Goal: Communication & Community: Answer question/provide support

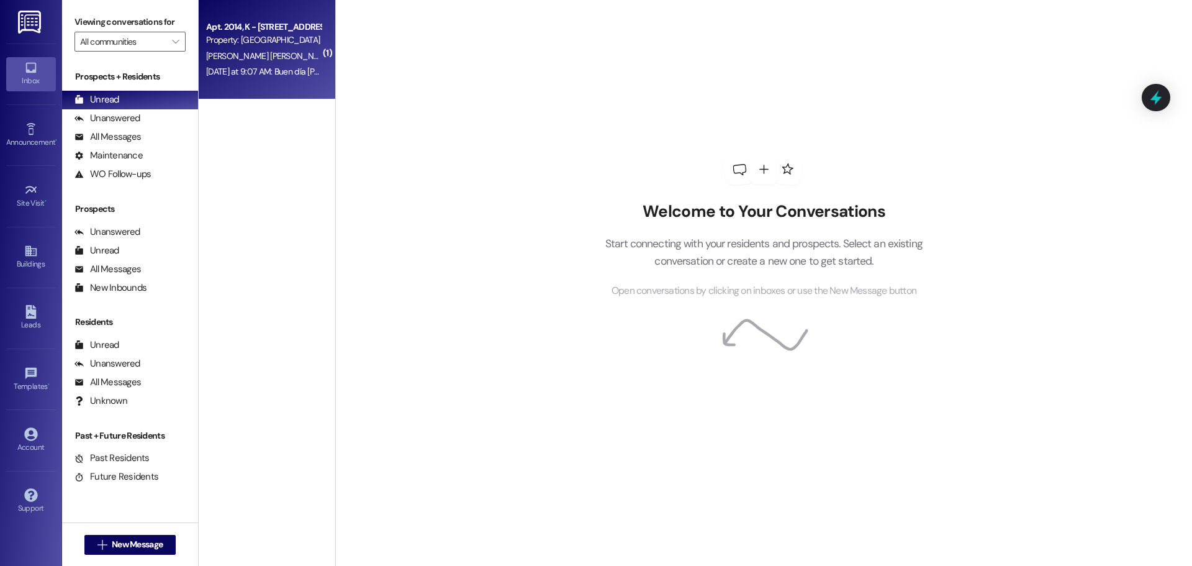
click at [251, 64] on div "[DATE] at 9:07 AM: Buen día [PERSON_NAME] es para decirle que el aire acondicio…" at bounding box center [263, 72] width 117 height 16
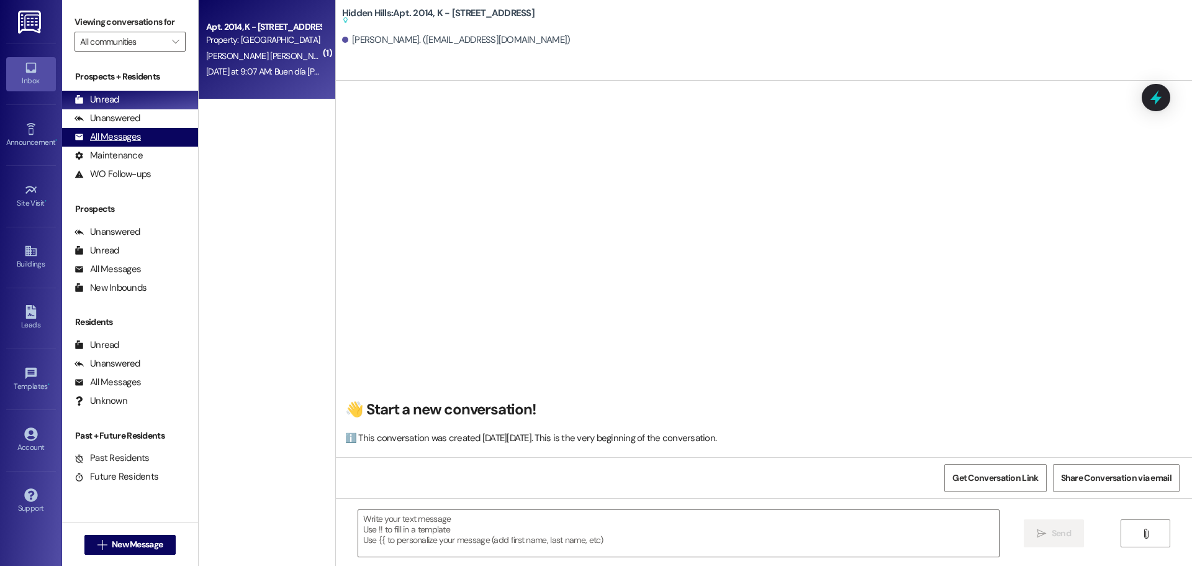
type textarea "Fetching suggested responses. Please feel free to read through the conversation…"
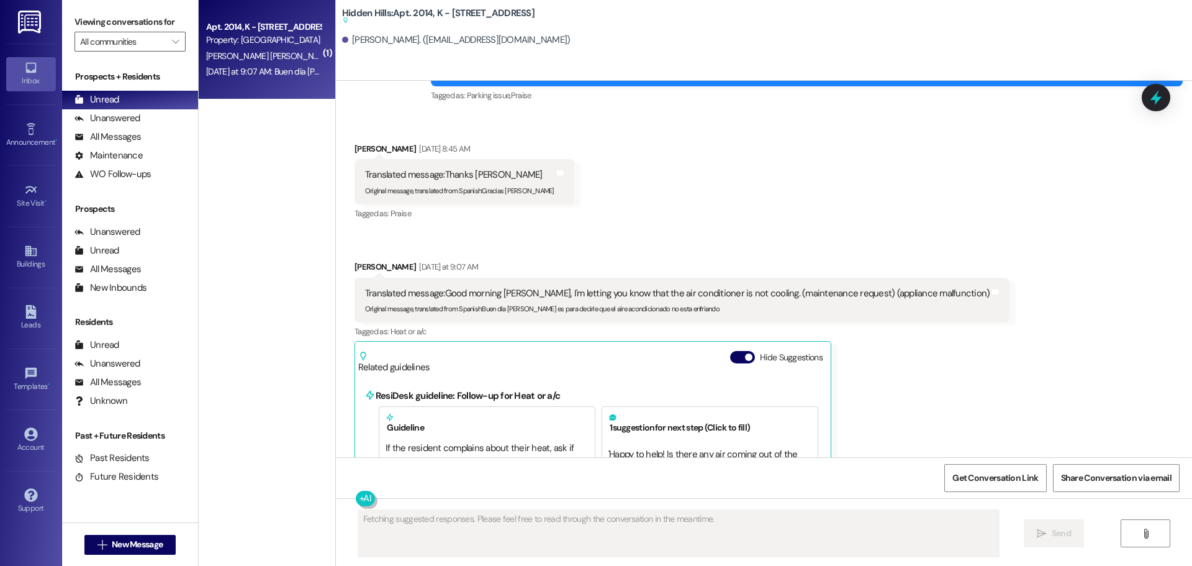
scroll to position [13317, 0]
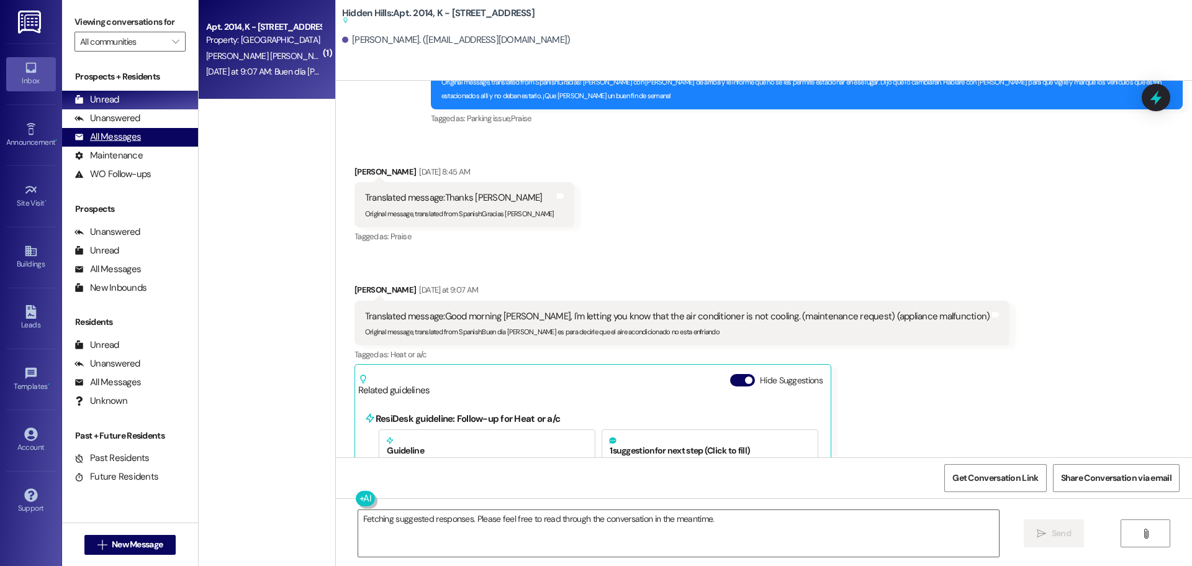
click at [131, 141] on div "All Messages" at bounding box center [108, 136] width 66 height 13
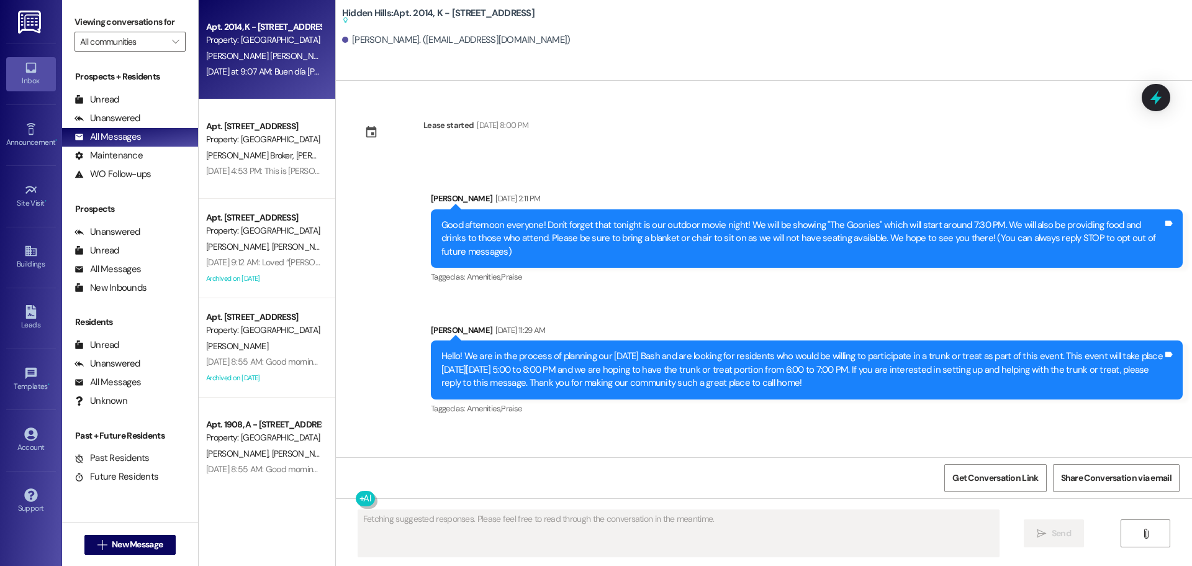
scroll to position [13627, 0]
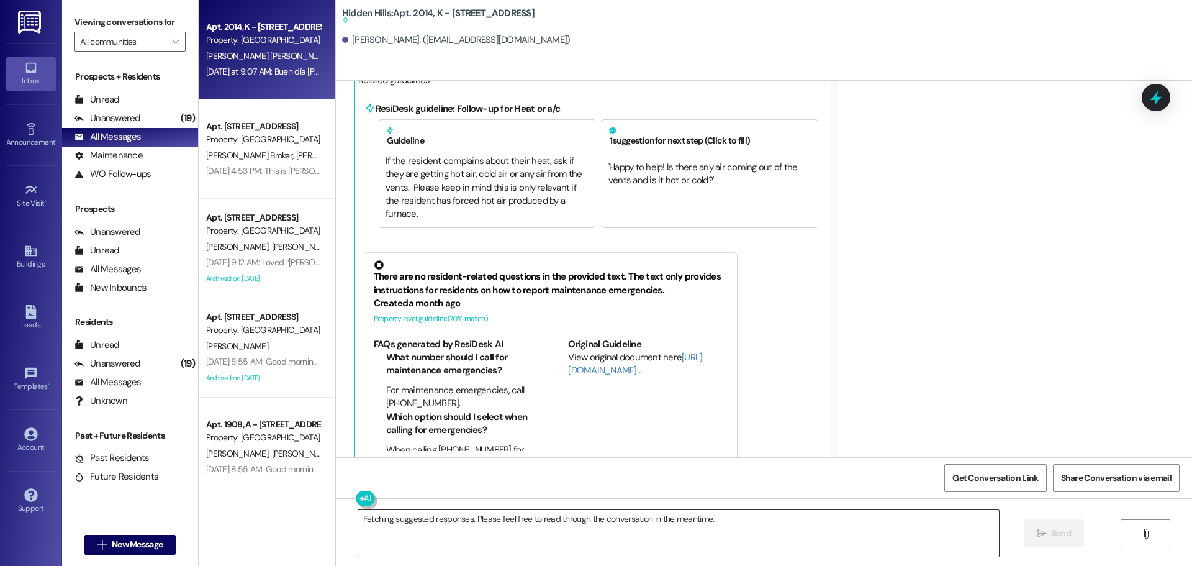
click at [524, 522] on textarea "Fetching suggested responses. Please feel free to read through the conversation…" at bounding box center [678, 533] width 641 height 47
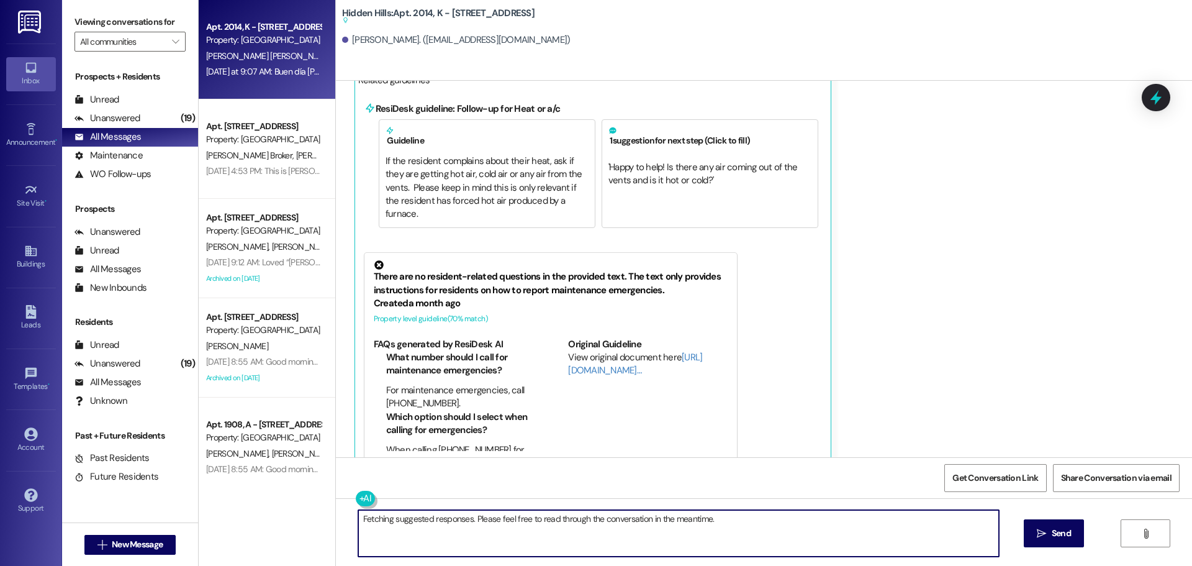
drag, startPoint x: 723, startPoint y: 527, endPoint x: 317, endPoint y: 526, distance: 406.1
click at [317, 526] on div "Apt. 2014, K - [STREET_ADDRESS] Property: [GEOGRAPHIC_DATA] [PERSON_NAME][GEOGR…" at bounding box center [695, 283] width 993 height 566
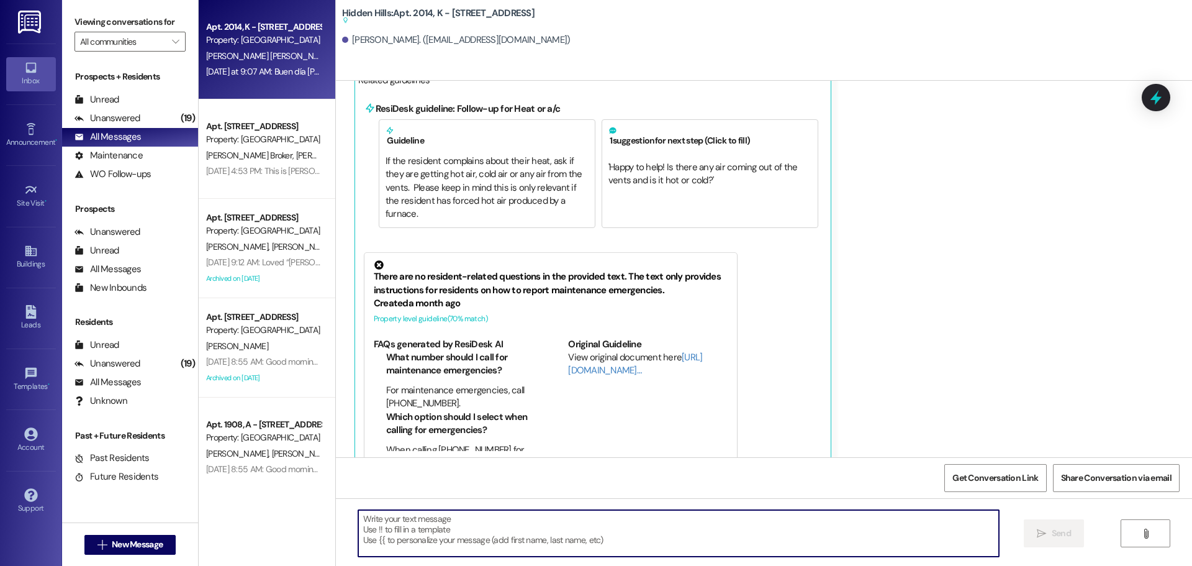
paste textarea "356 / 5,000 ¡Buenos [PERSON_NAME]! Lo siento mucho, [PERSON_NAME], olvidé envia…"
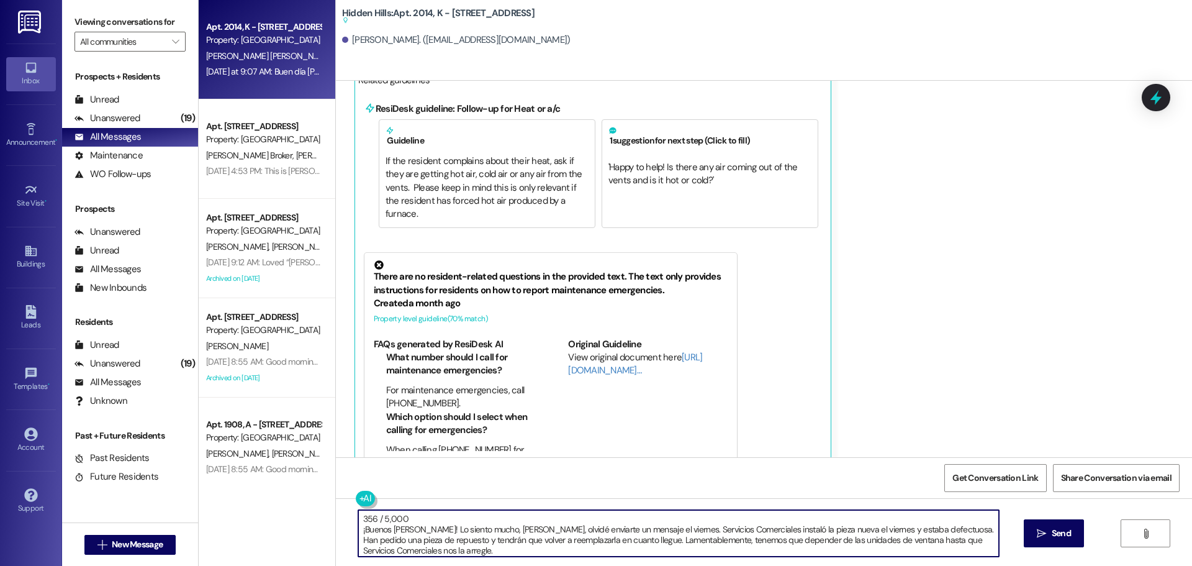
click at [405, 523] on textarea "356 / 5,000 ¡Buenos [PERSON_NAME]! Lo siento mucho, [PERSON_NAME], olvidé envia…" at bounding box center [678, 533] width 641 height 47
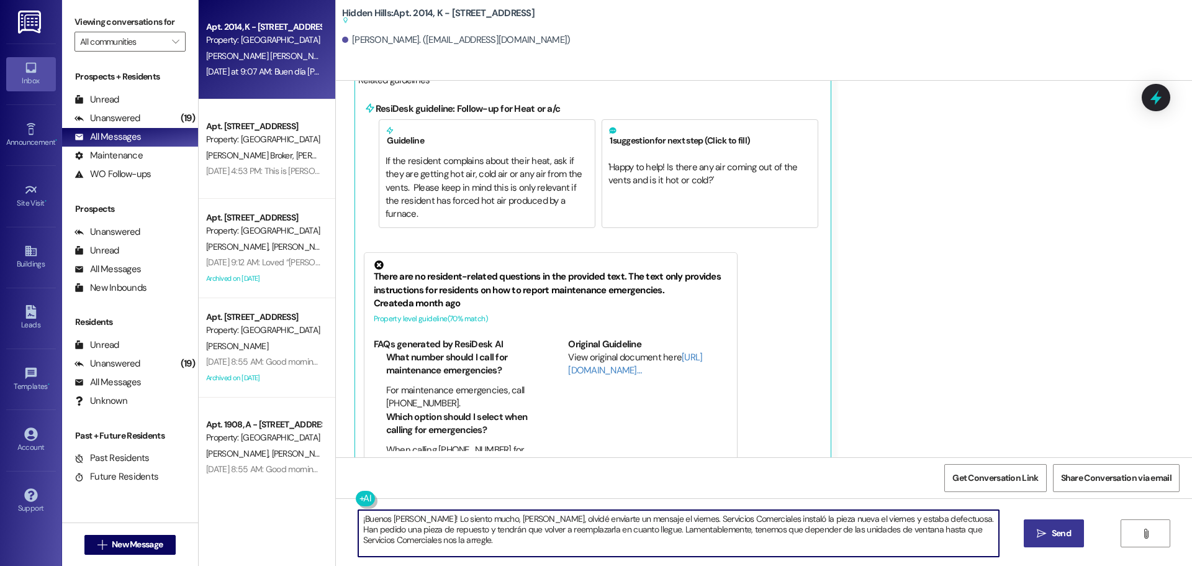
type textarea "¡Buenos [PERSON_NAME]! Lo siento mucho, [PERSON_NAME], olvidé enviarte un mensa…"
click at [1041, 543] on button " Send" at bounding box center [1054, 533] width 60 height 28
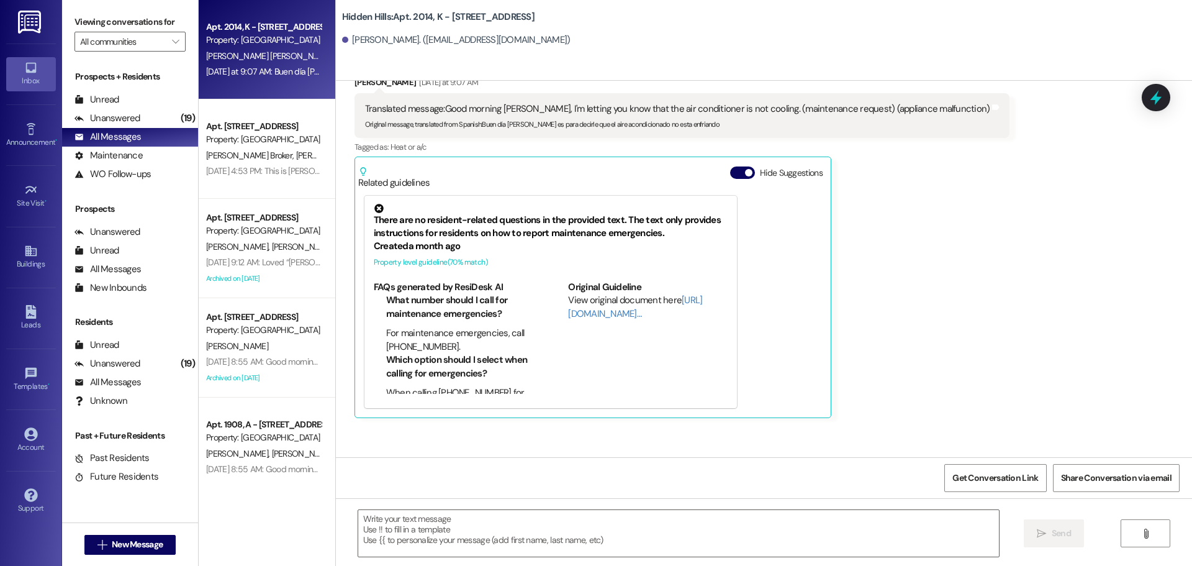
scroll to position [13582, 0]
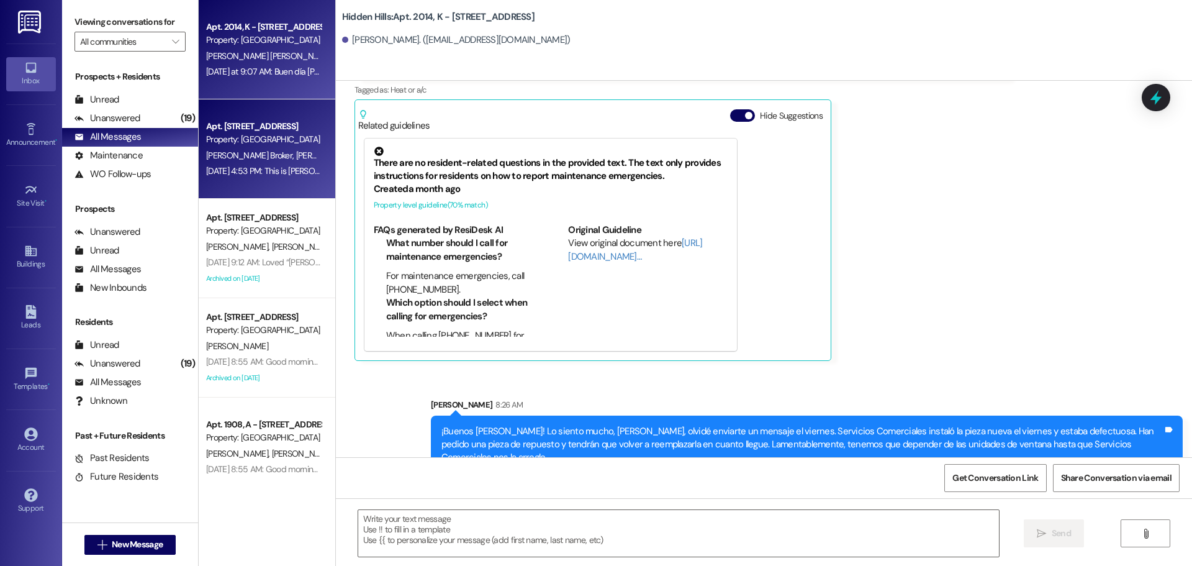
click at [237, 139] on div "Property: [GEOGRAPHIC_DATA]" at bounding box center [263, 139] width 115 height 13
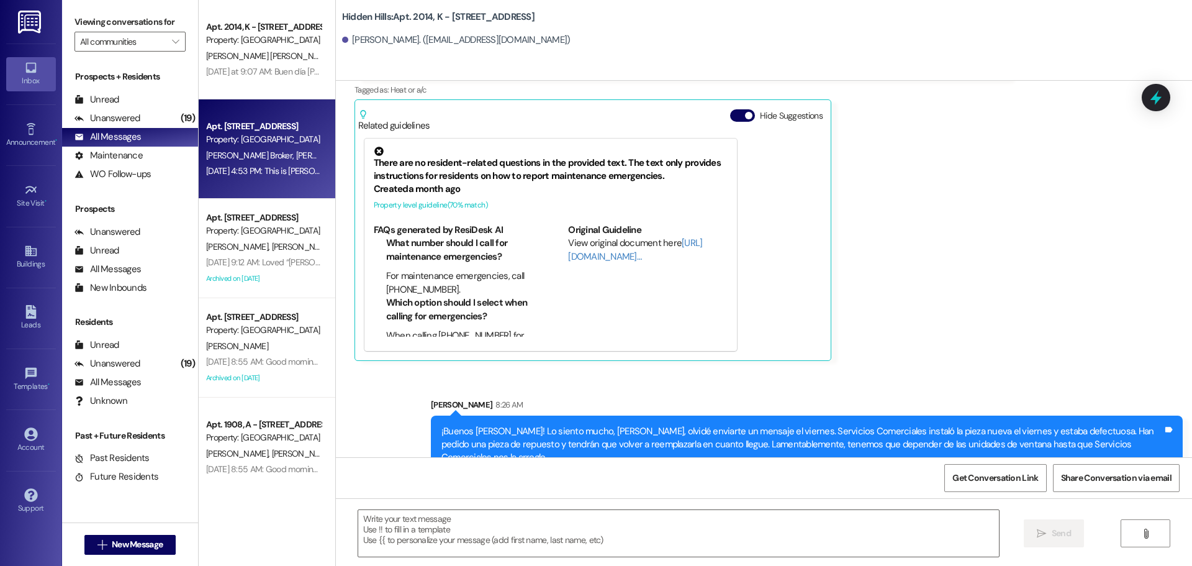
type textarea "Fetching suggested responses. Please feel free to read through the conversation…"
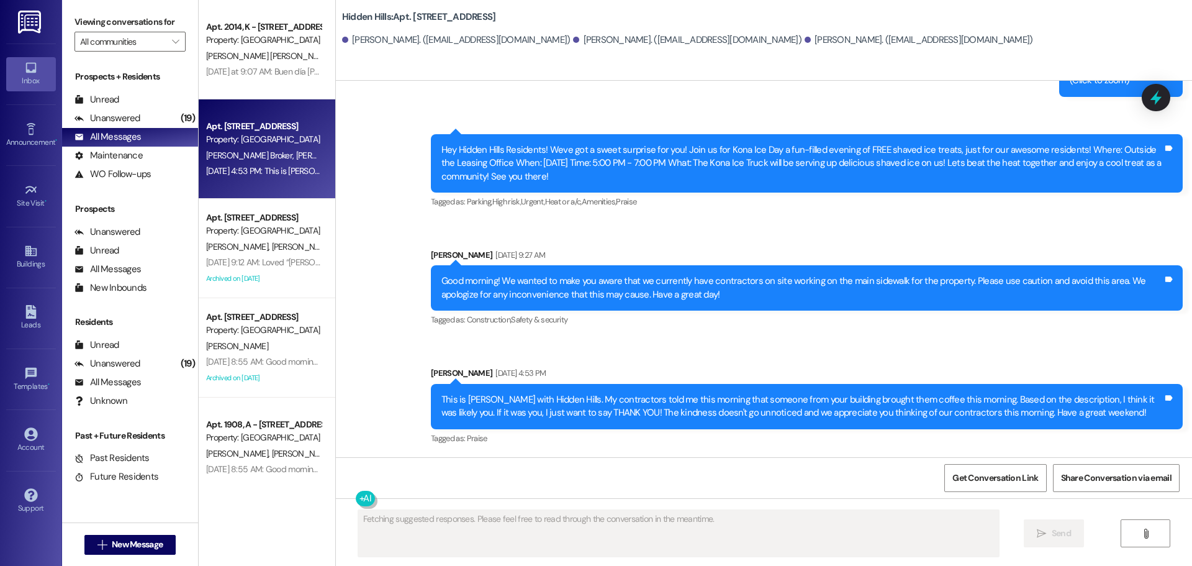
scroll to position [1649, 0]
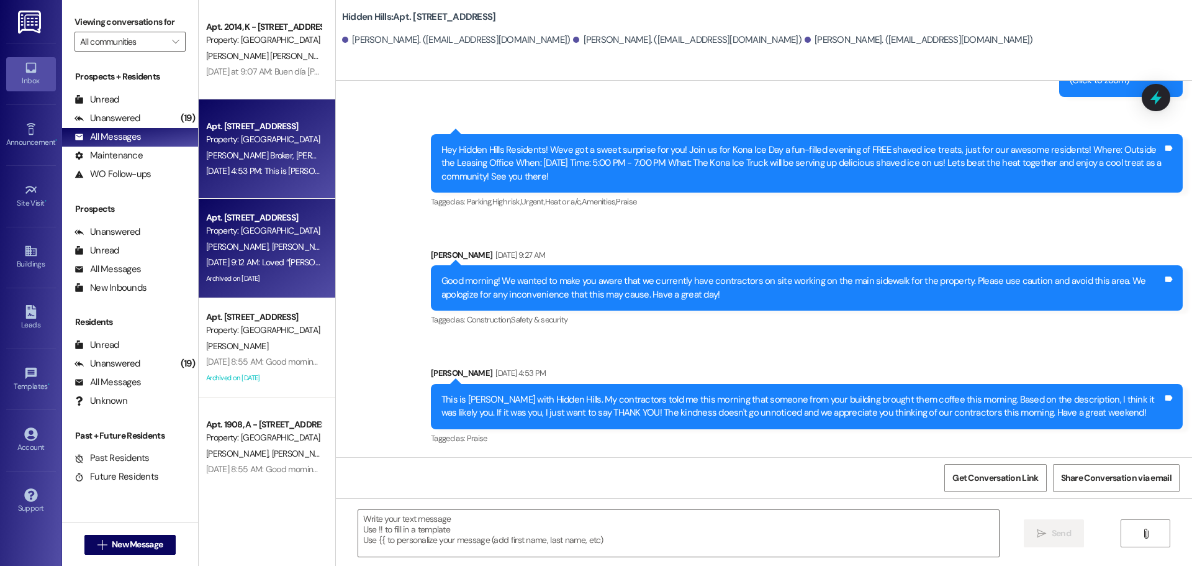
click at [257, 264] on div "[DATE] 9:12 AM: Loved “[PERSON_NAME] ([GEOGRAPHIC_DATA]): Yes, that will work o…" at bounding box center [422, 261] width 432 height 11
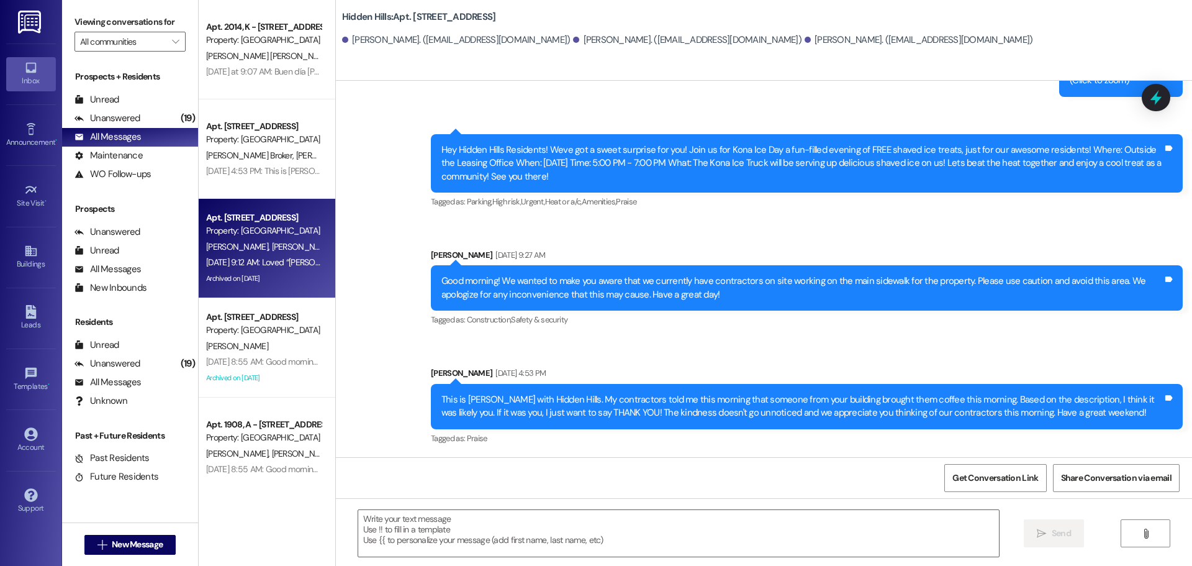
type textarea "Fetching suggested responses. Please feel free to read through the conversation…"
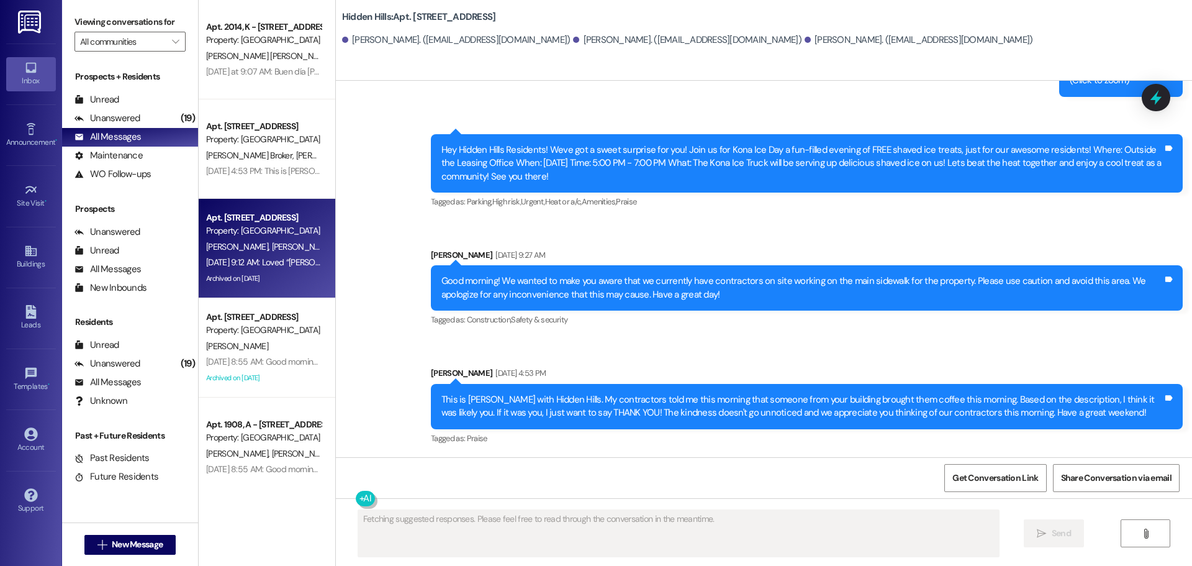
scroll to position [3694, 0]
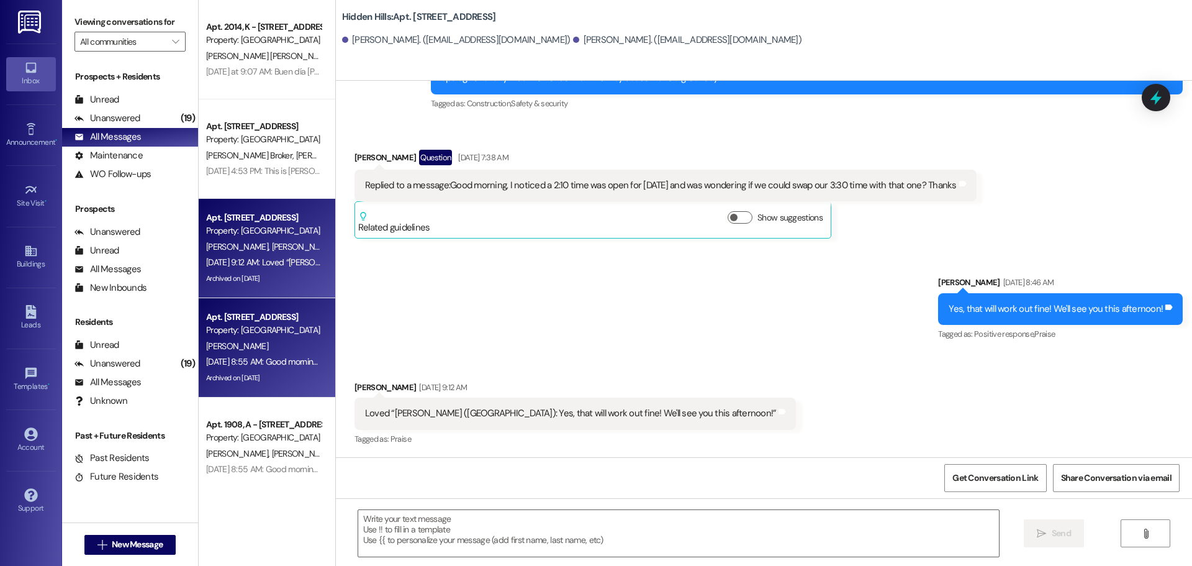
click at [255, 349] on div "[PERSON_NAME]" at bounding box center [263, 346] width 117 height 16
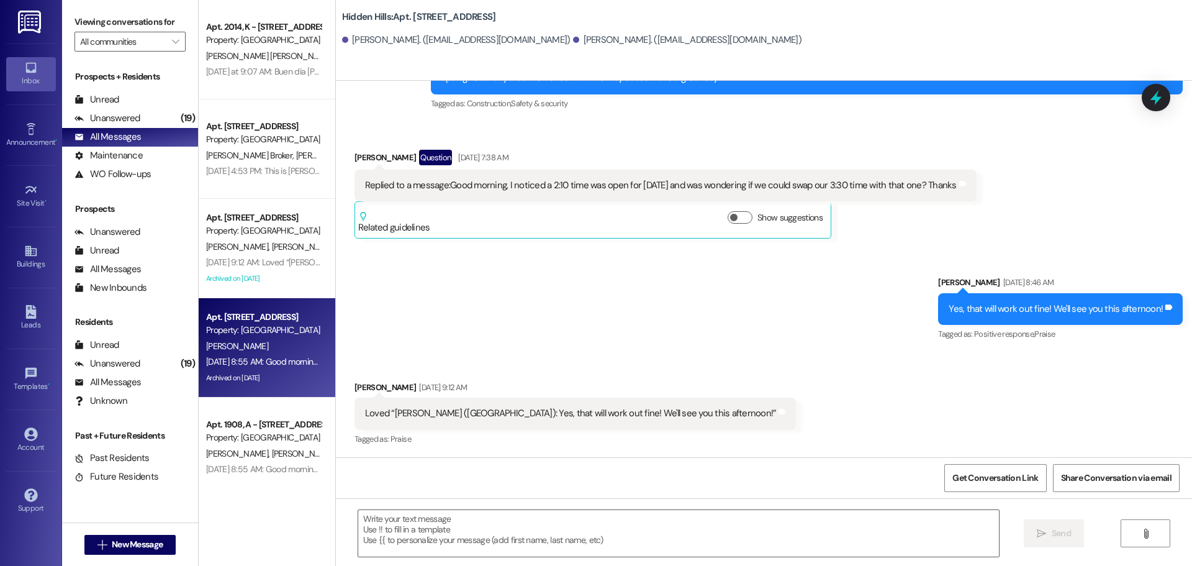
type textarea "Fetching suggested responses. Please feel free to read through the conversation…"
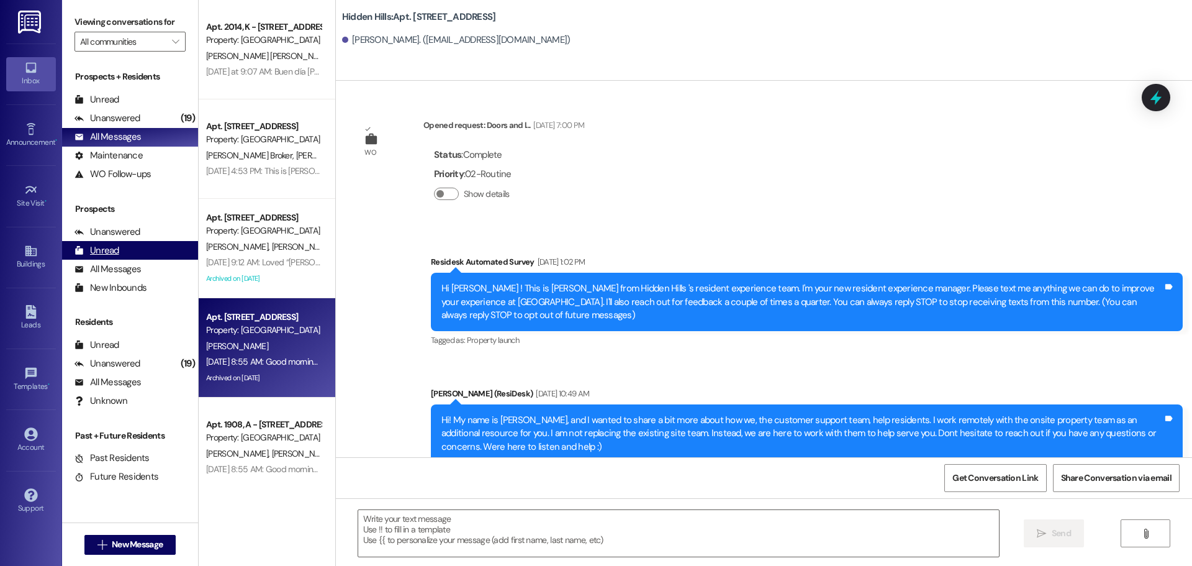
type textarea "Fetching suggested responses. Please feel free to read through the conversation…"
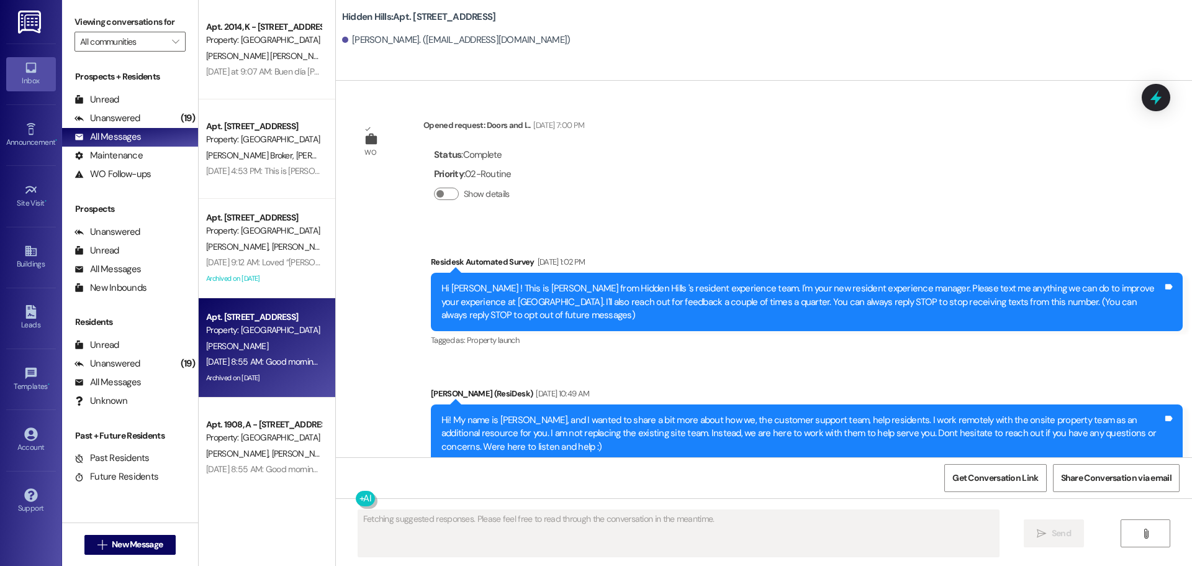
scroll to position [21497, 0]
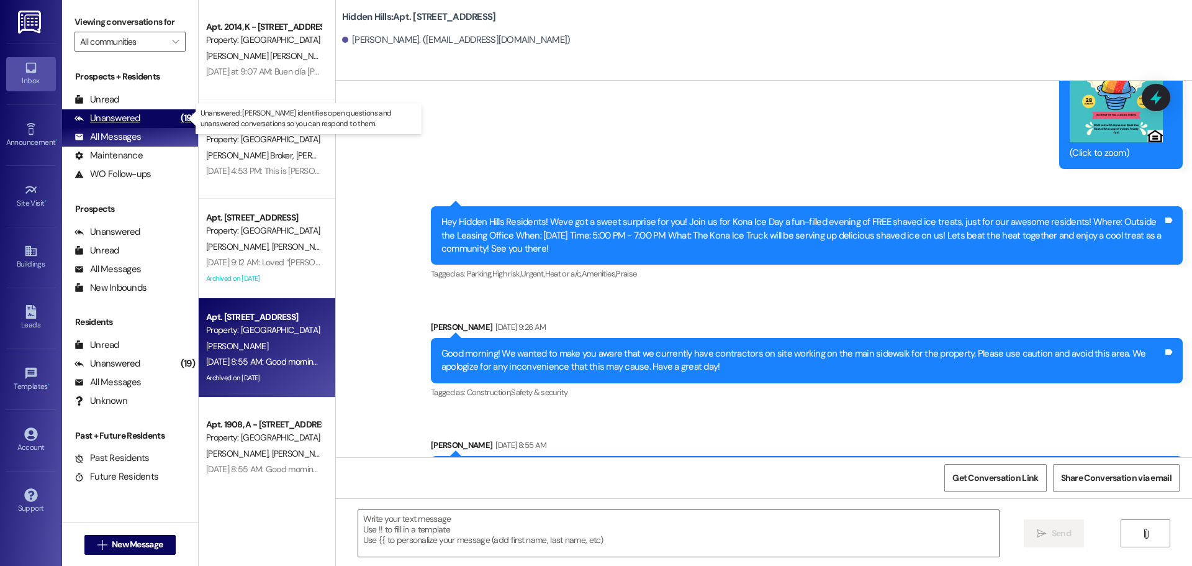
click at [109, 111] on div "Unanswered (19)" at bounding box center [130, 118] width 136 height 19
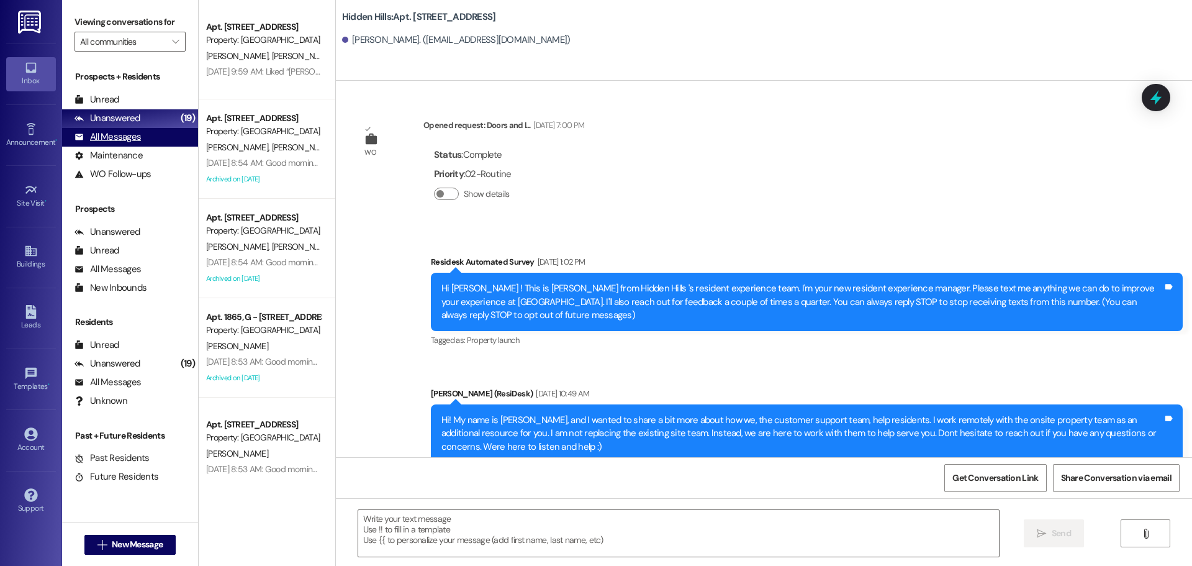
type textarea "Fetching suggested responses. Please feel free to read through the conversation…"
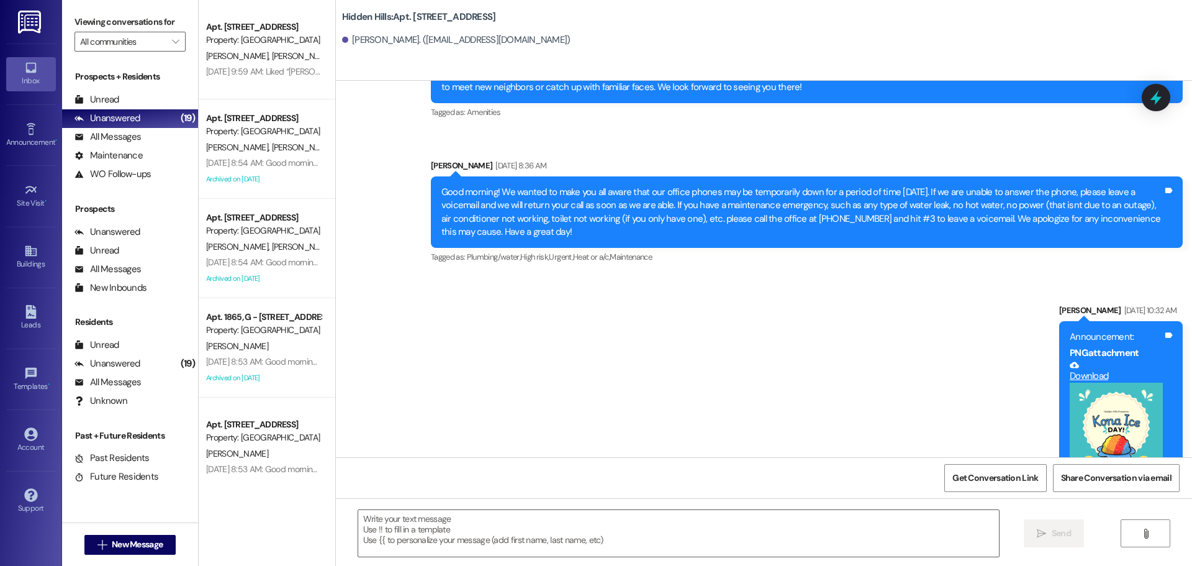
scroll to position [21447, 0]
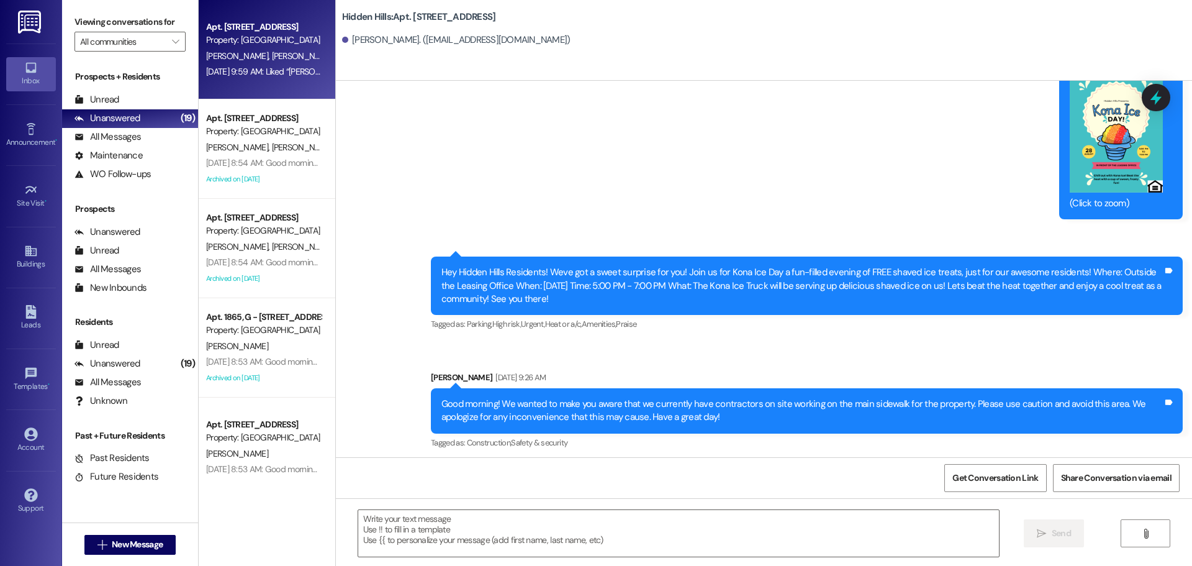
click at [232, 79] on div "[DATE] 9:59 AM: Liked “[PERSON_NAME] ([GEOGRAPHIC_DATA]): Hi [PERSON_NAME]! The…" at bounding box center [263, 72] width 117 height 16
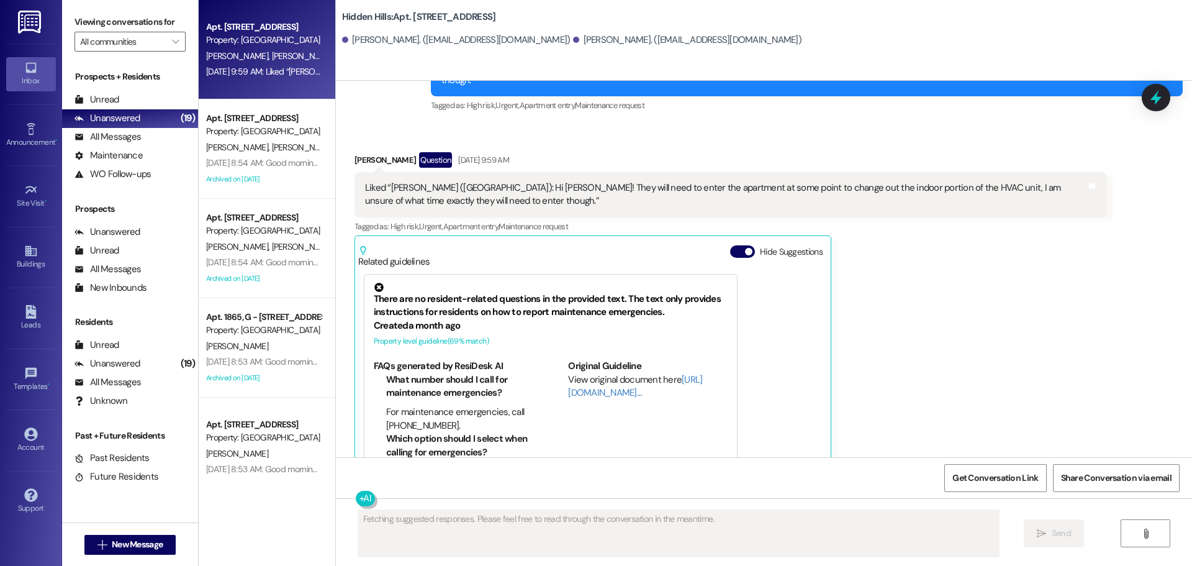
scroll to position [10401, 0]
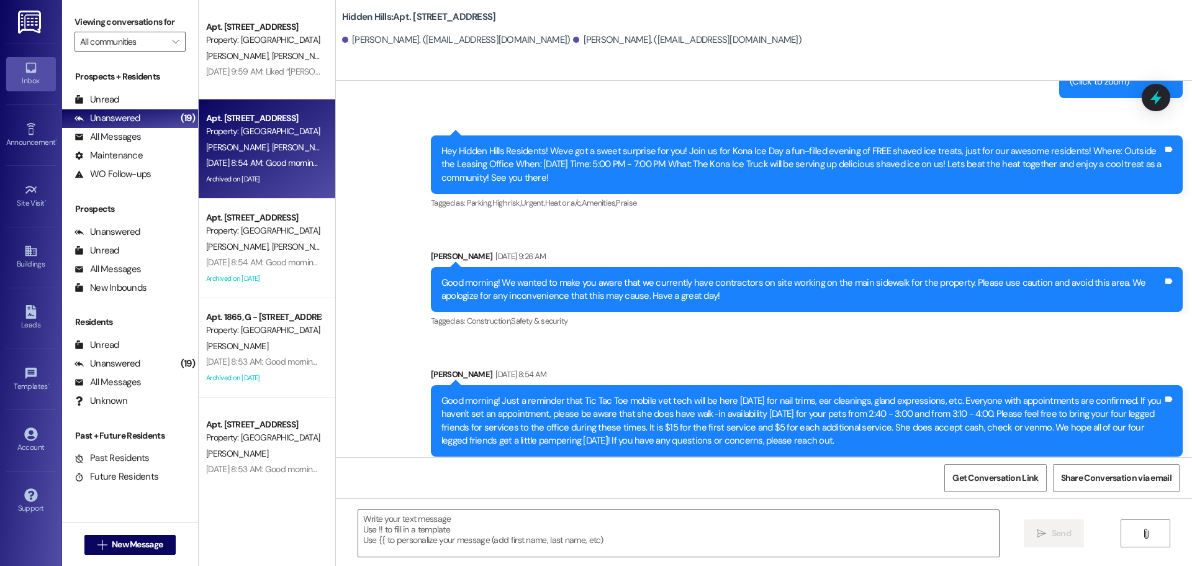
scroll to position [15983, 0]
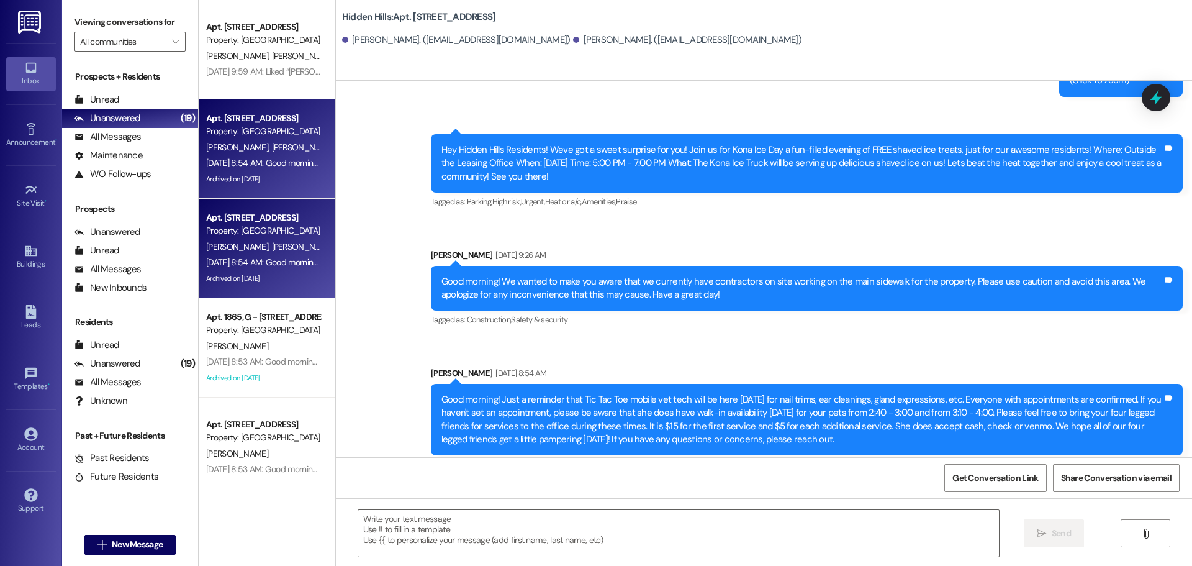
click at [254, 236] on div "Property: [GEOGRAPHIC_DATA]" at bounding box center [263, 230] width 115 height 13
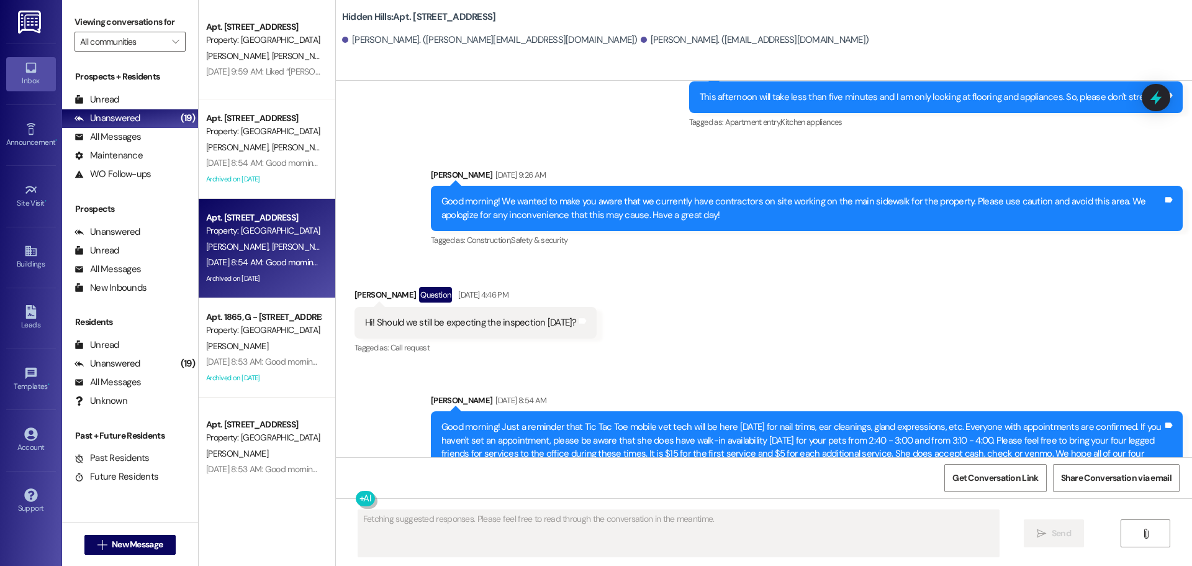
scroll to position [18520, 0]
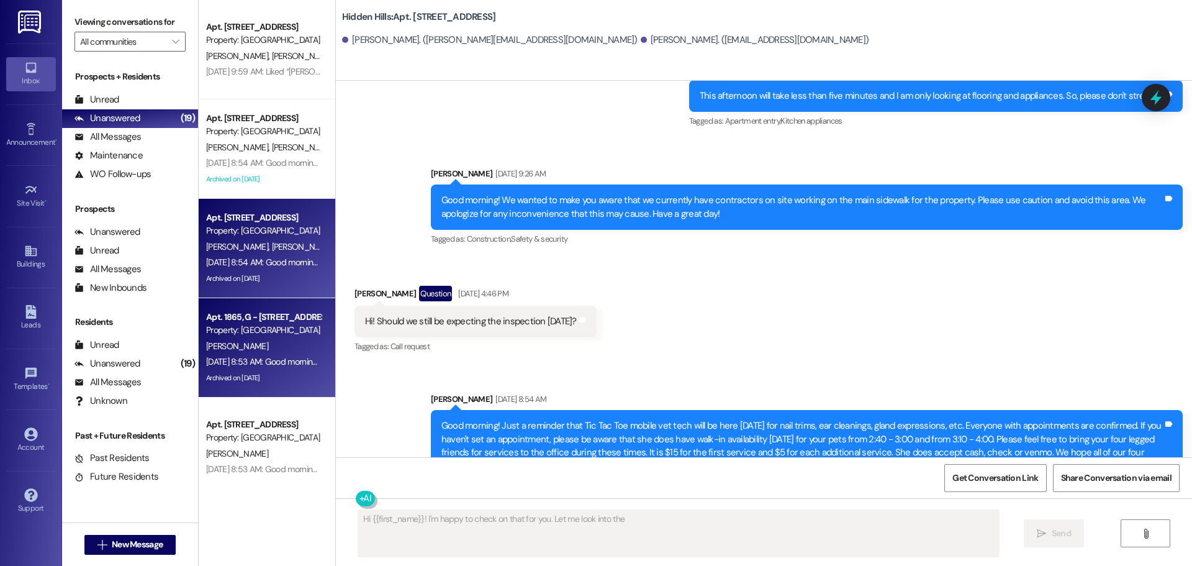
type textarea "Hi {{first_name}}! I'm happy to check on that for you. Let me look into the sta…"
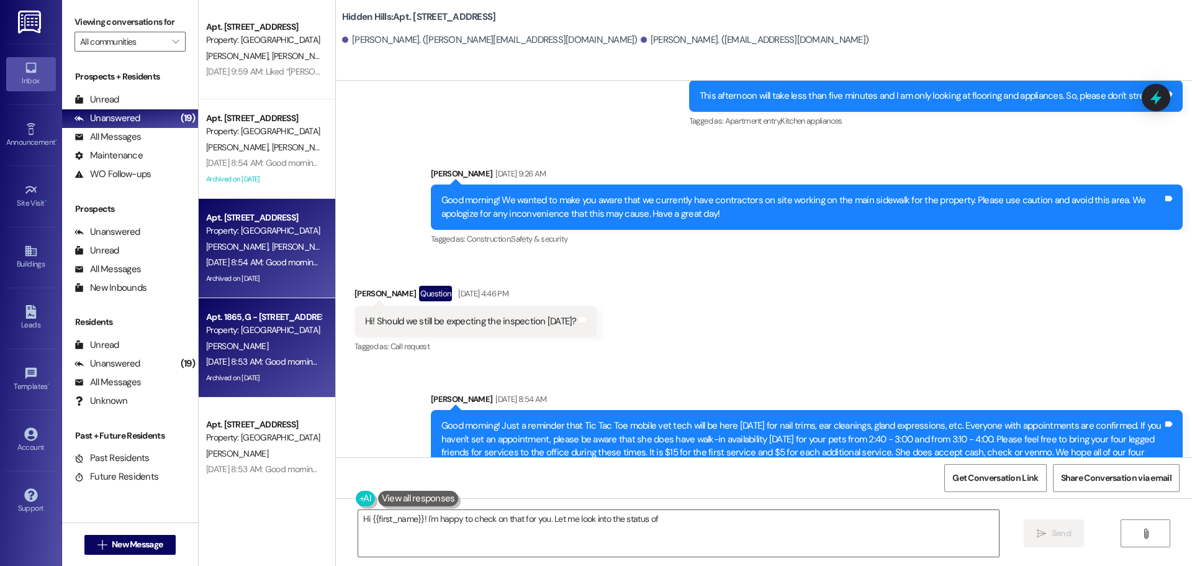
click at [244, 348] on span "[PERSON_NAME]" at bounding box center [237, 345] width 62 height 11
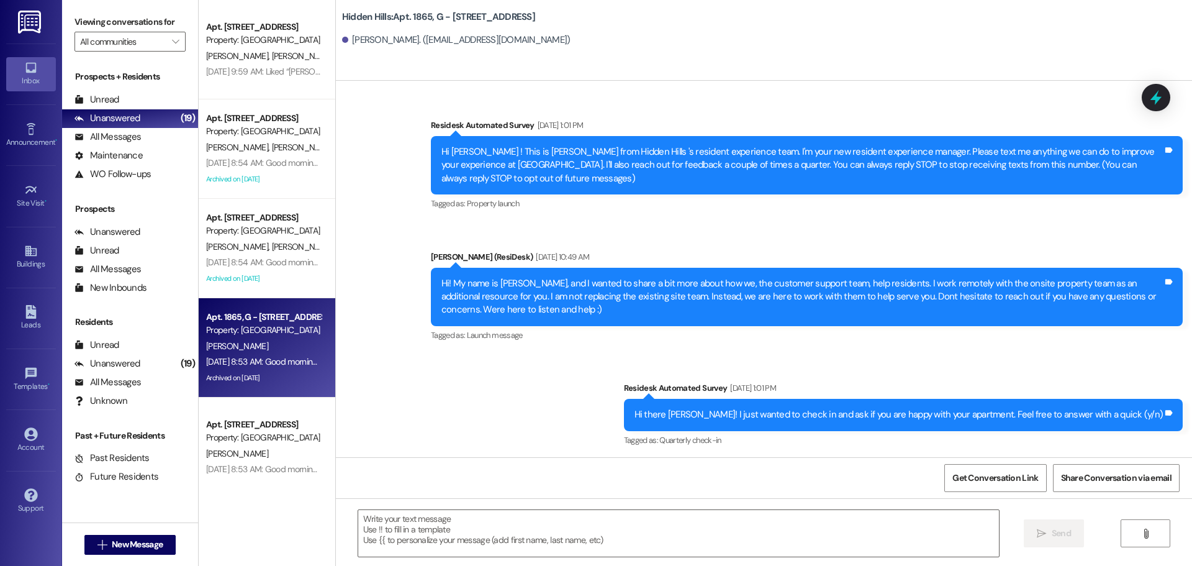
type textarea "Fetching suggested responses. Please feel free to read through the conversation…"
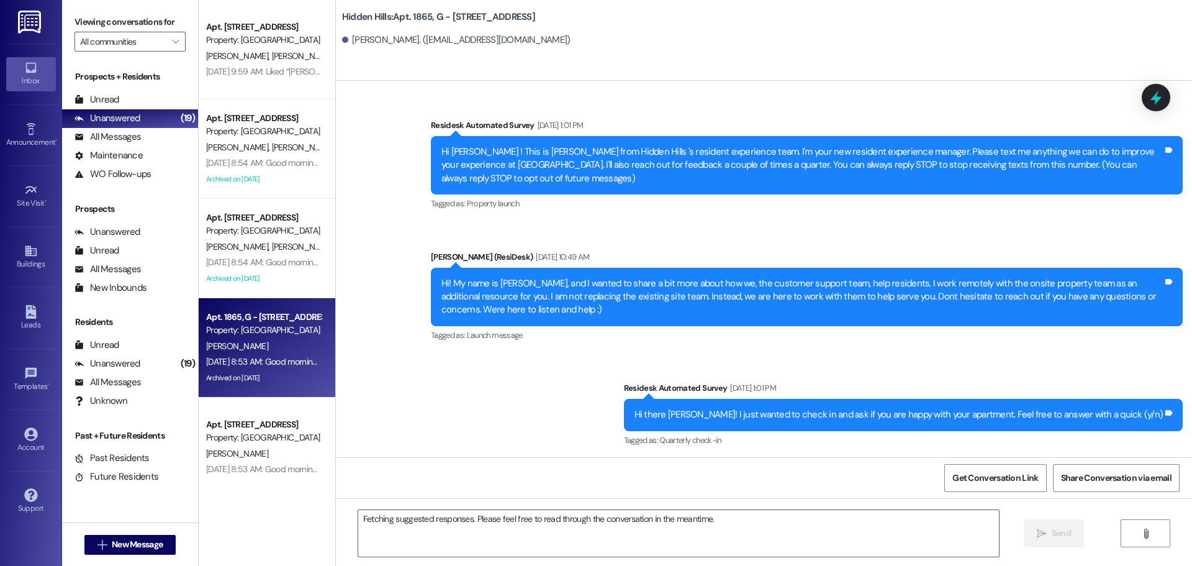
scroll to position [18289, 0]
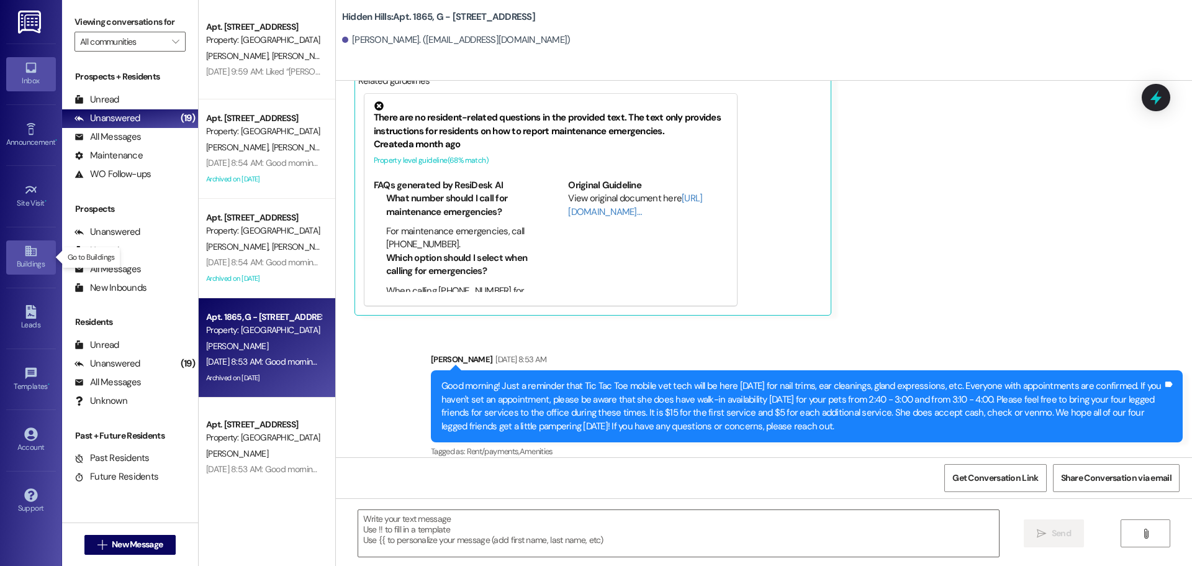
click at [38, 250] on link "Buildings" at bounding box center [31, 257] width 50 height 34
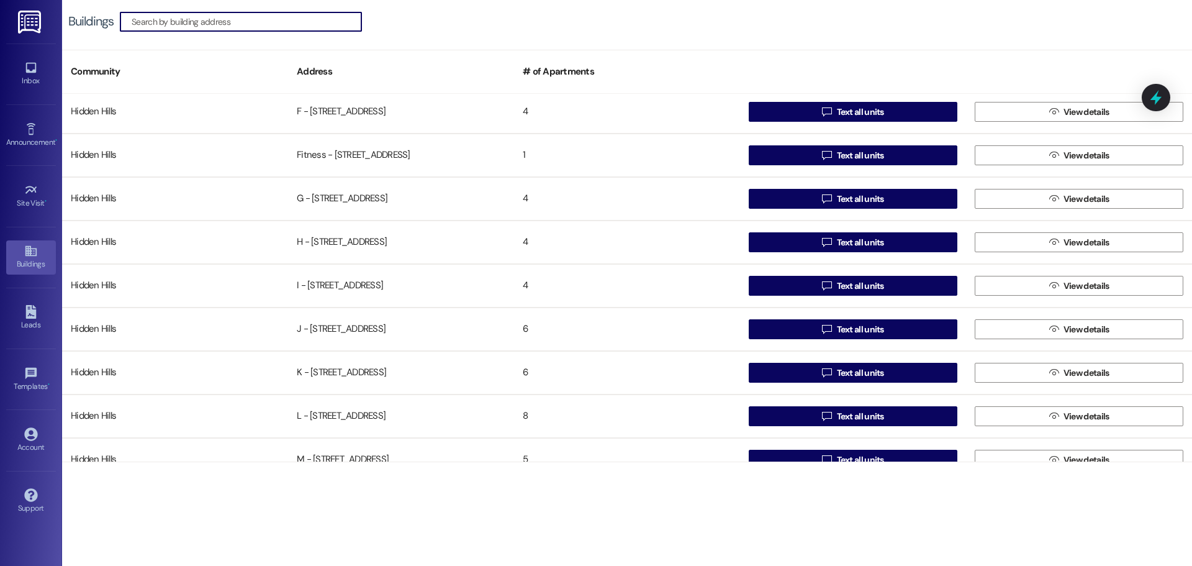
scroll to position [435, 0]
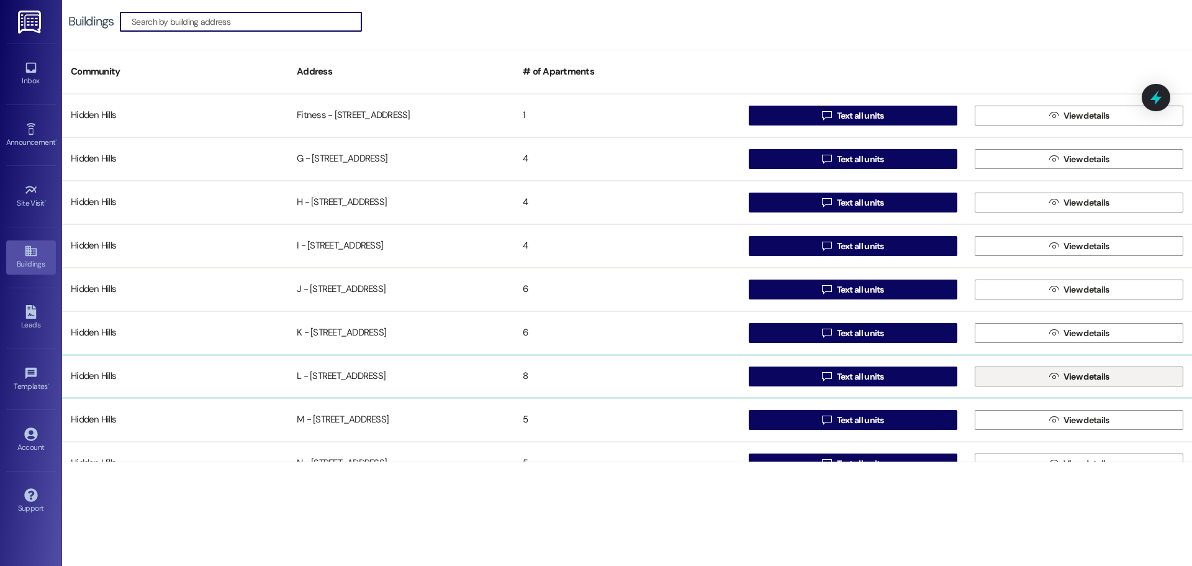
click at [1035, 382] on button " View details" at bounding box center [1079, 376] width 209 height 20
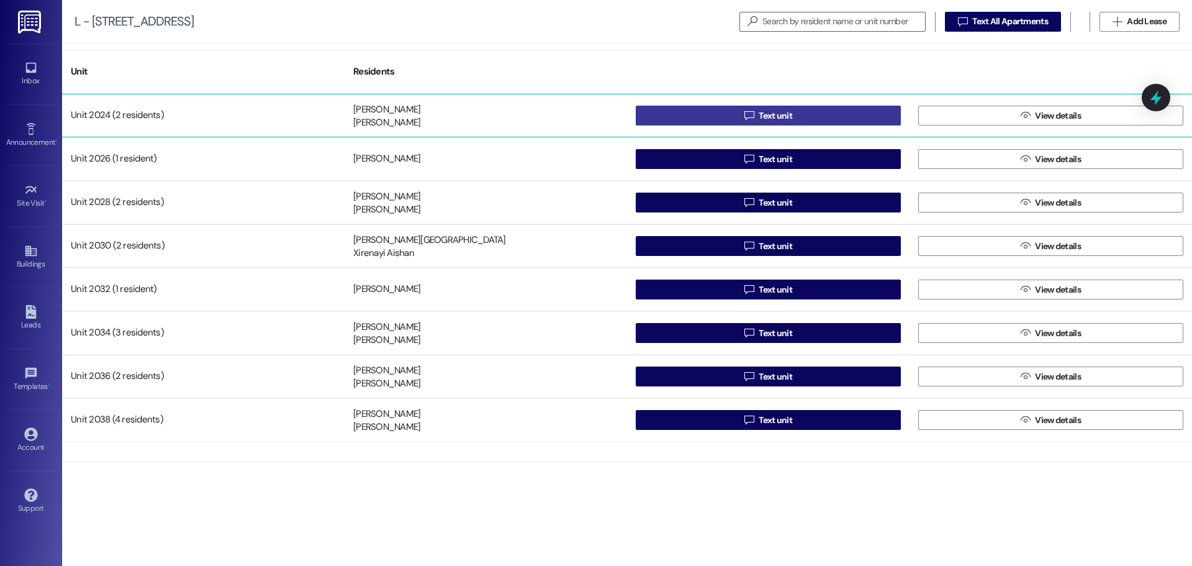
click at [735, 117] on button " Text unit" at bounding box center [768, 116] width 265 height 20
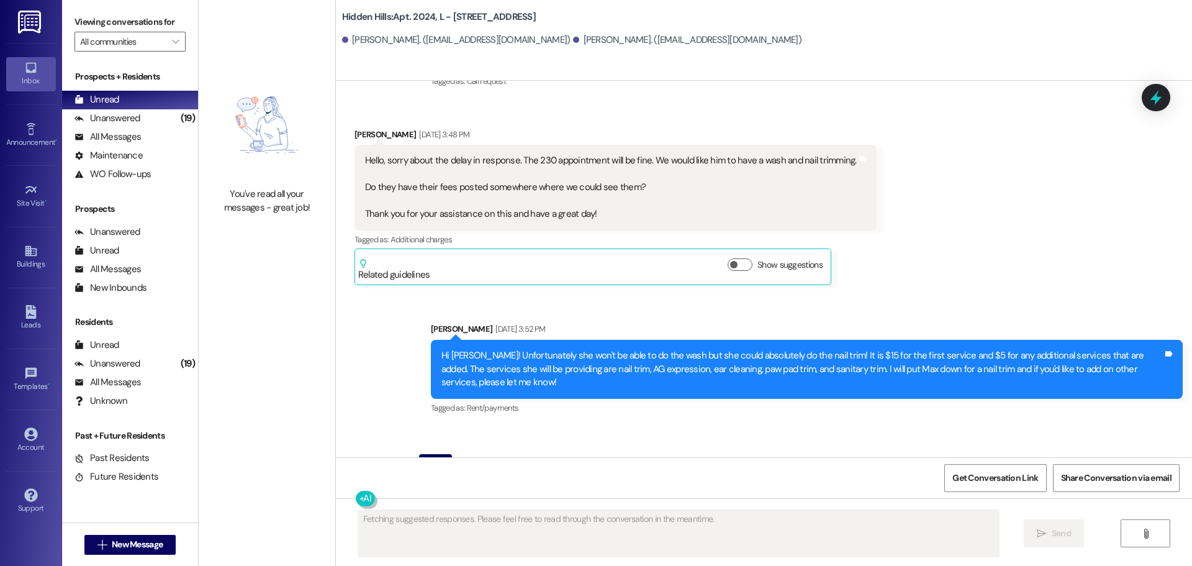
scroll to position [17450, 0]
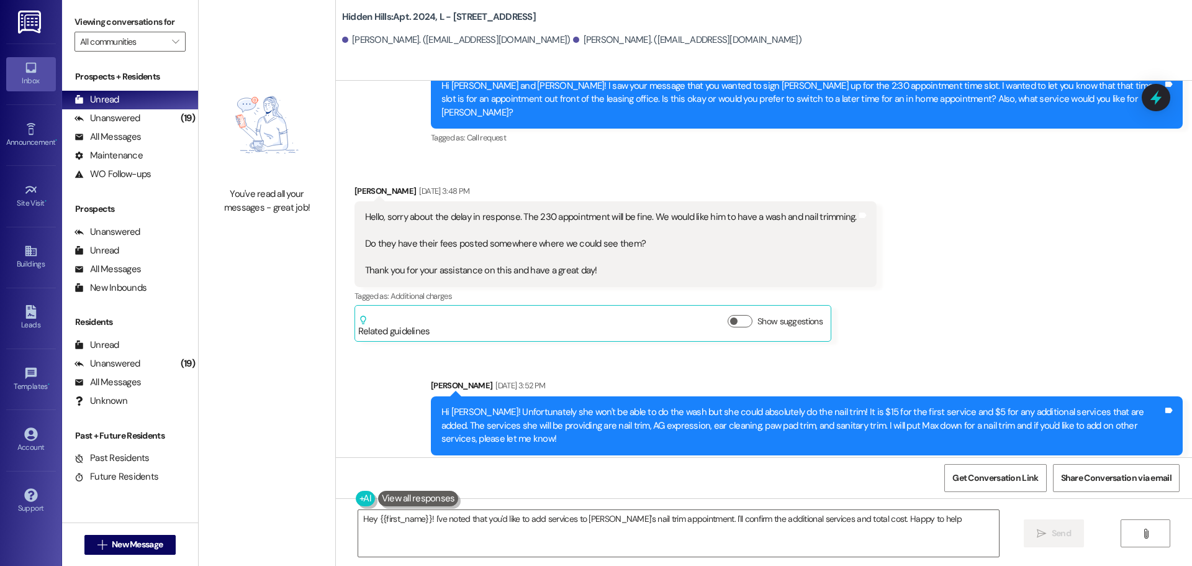
type textarea "Hey {{first_name}}! I've noted that you'd like to add services to [PERSON_NAME]…"
